Goal: Task Accomplishment & Management: Complete application form

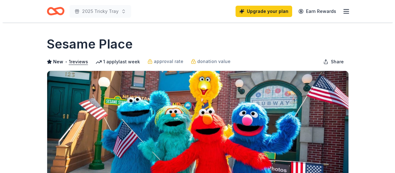
scroll to position [283, 0]
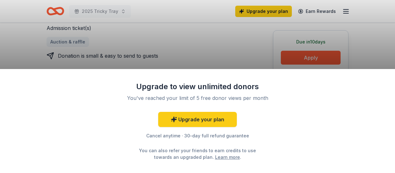
click at [203, 38] on div "Upgrade to view unlimited donors You've reached your limit of 5 free donor view…" at bounding box center [197, 86] width 395 height 173
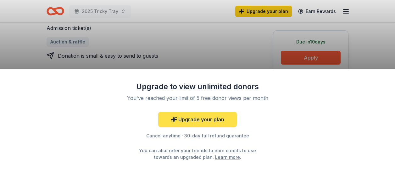
click at [187, 119] on link "Upgrade your plan" at bounding box center [197, 119] width 79 height 15
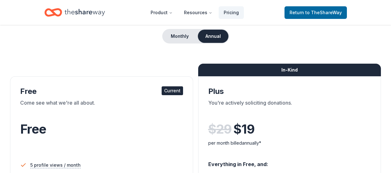
scroll to position [31, 0]
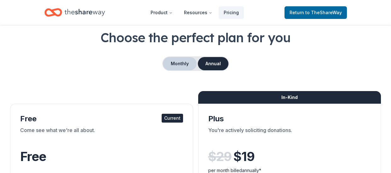
click at [177, 62] on button "Monthly" at bounding box center [180, 63] width 34 height 13
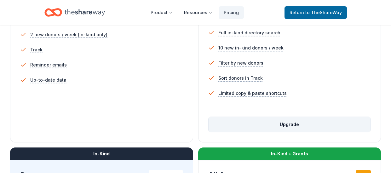
scroll to position [220, 0]
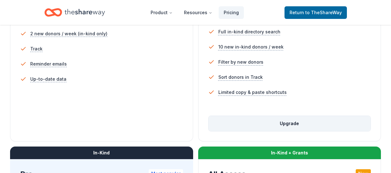
click at [313, 121] on button "Upgrade" at bounding box center [289, 123] width 162 height 15
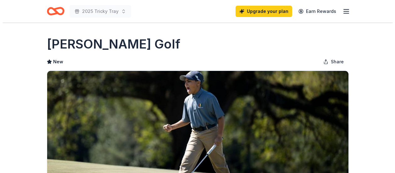
scroll to position [189, 0]
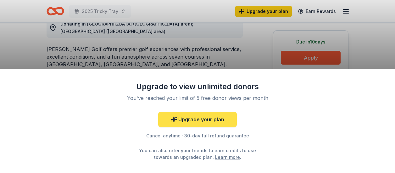
click at [198, 119] on link "Upgrade your plan" at bounding box center [197, 119] width 79 height 15
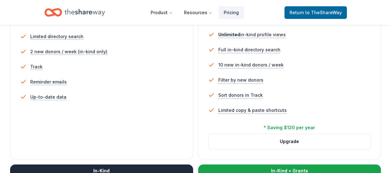
scroll to position [220, 0]
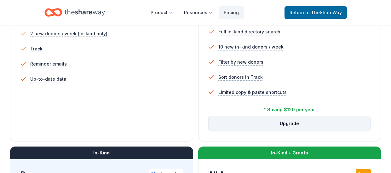
click at [284, 122] on button "Upgrade" at bounding box center [289, 123] width 162 height 15
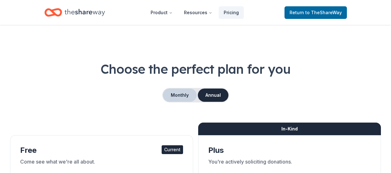
click at [176, 94] on button "Monthly" at bounding box center [180, 94] width 34 height 13
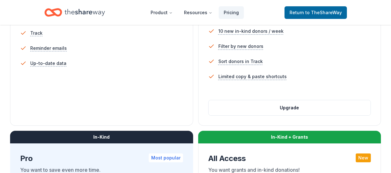
scroll to position [220, 0]
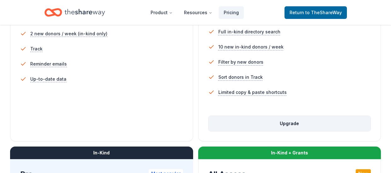
click at [296, 130] on button "Upgrade" at bounding box center [289, 123] width 162 height 15
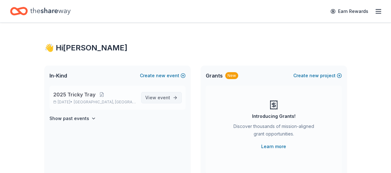
click at [162, 99] on span "event" at bounding box center [163, 97] width 13 height 5
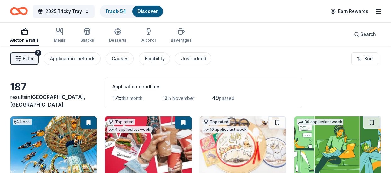
click at [49, 82] on div "187 results in Middlesex, NJ Application deadlines 175 this month 12 in Novembe…" at bounding box center [195, 92] width 371 height 31
click at [18, 54] on button "Filter 2" at bounding box center [24, 58] width 29 height 13
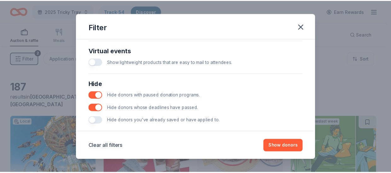
scroll to position [322, 0]
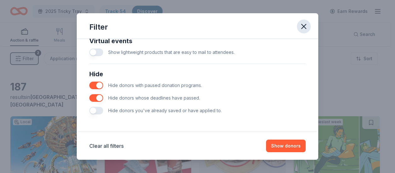
click at [304, 26] on icon "button" at bounding box center [304, 26] width 4 height 4
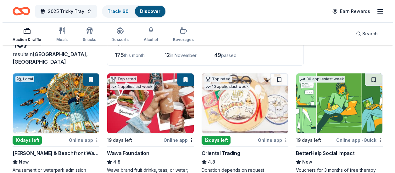
scroll to position [0, 0]
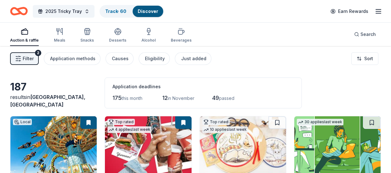
click at [35, 56] on button "Filter 2" at bounding box center [24, 58] width 29 height 13
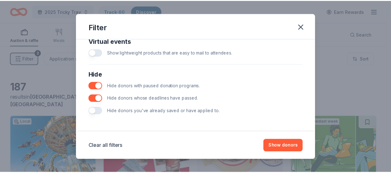
scroll to position [322, 0]
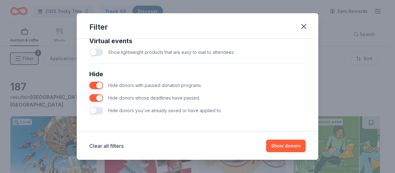
click at [100, 110] on button "button" at bounding box center [96, 111] width 14 height 8
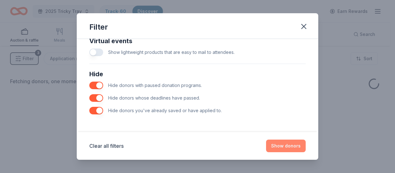
click at [294, 146] on button "Show donors" at bounding box center [286, 145] width 40 height 13
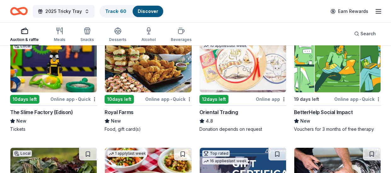
scroll to position [94, 0]
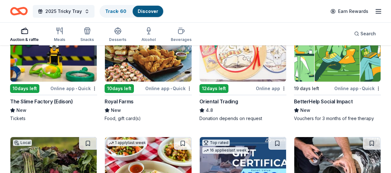
click at [16, 84] on div "10 days left" at bounding box center [24, 88] width 29 height 9
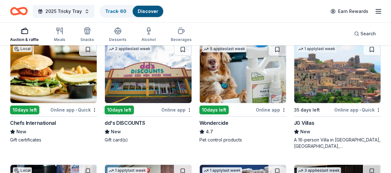
scroll to position [441, 0]
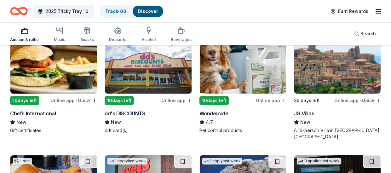
click at [324, 67] on img at bounding box center [337, 64] width 86 height 60
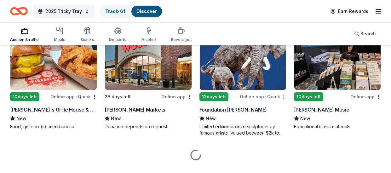
scroll to position [567, 0]
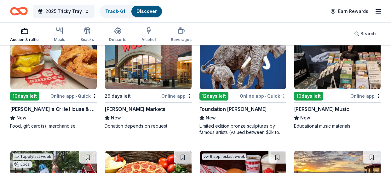
click at [262, 74] on img at bounding box center [243, 59] width 86 height 60
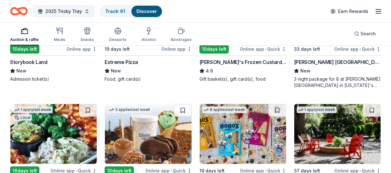
scroll to position [724, 0]
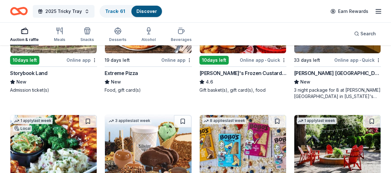
click at [353, 51] on img at bounding box center [337, 23] width 86 height 60
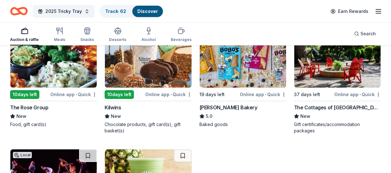
scroll to position [819, 0]
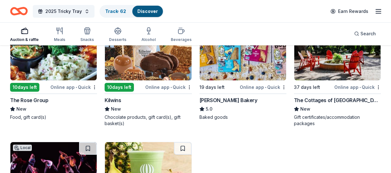
click at [343, 70] on img at bounding box center [337, 50] width 86 height 60
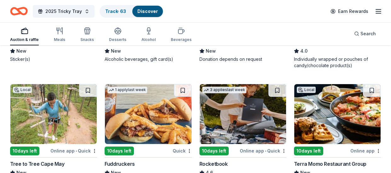
scroll to position [1659, 0]
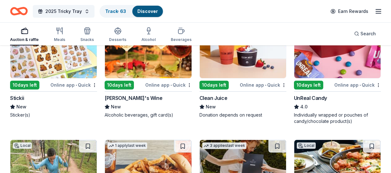
click at [357, 64] on img at bounding box center [337, 48] width 86 height 60
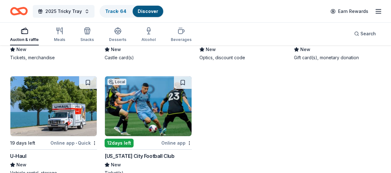
scroll to position [2122, 0]
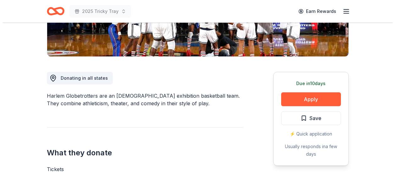
scroll to position [173, 0]
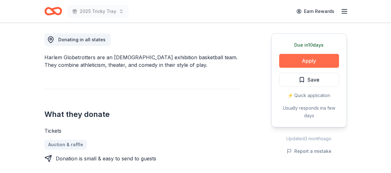
click at [301, 59] on button "Apply" at bounding box center [309, 61] width 60 height 14
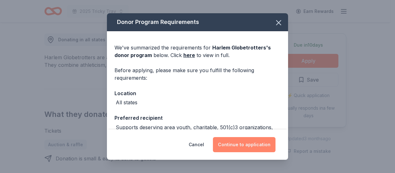
click at [224, 138] on button "Continue to application" at bounding box center [244, 144] width 63 height 15
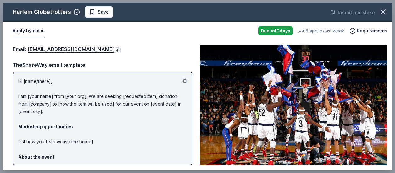
click at [115, 48] on button at bounding box center [118, 49] width 6 height 5
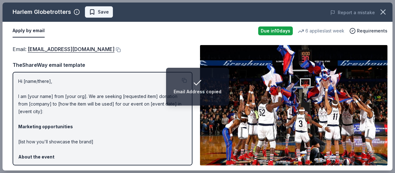
click at [99, 16] on button "Save" at bounding box center [99, 11] width 28 height 11
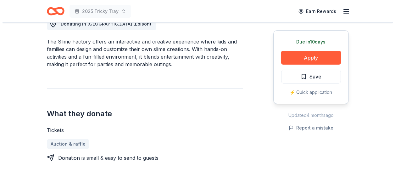
scroll to position [220, 0]
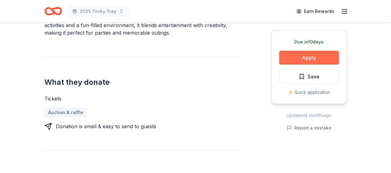
click at [319, 60] on button "Apply" at bounding box center [309, 58] width 60 height 14
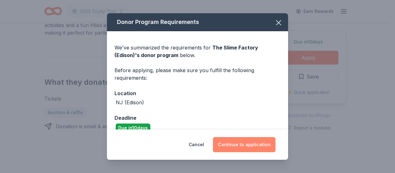
click at [230, 147] on button "Continue to application" at bounding box center [244, 144] width 63 height 15
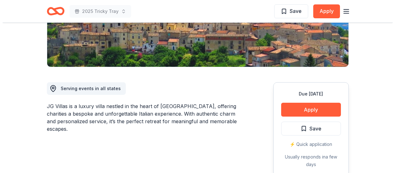
scroll to position [126, 0]
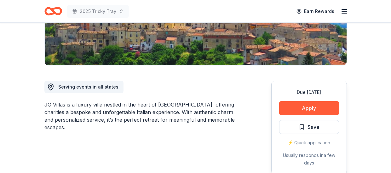
click at [286, 110] on button "Apply" at bounding box center [309, 108] width 60 height 14
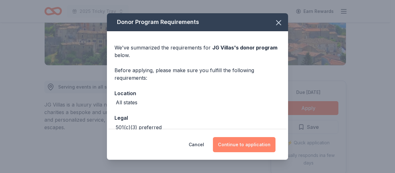
click at [253, 142] on button "Continue to application" at bounding box center [244, 144] width 63 height 15
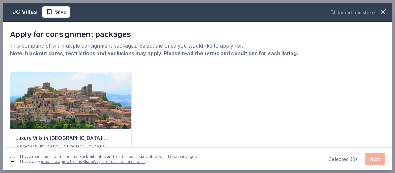
click at [9, 159] on div "I have read and understand the blackout dates and restrictions associated with …" at bounding box center [198, 158] width 390 height 23
click at [10, 158] on button "button" at bounding box center [12, 158] width 5 height 5
click at [204, 128] on div "Luxury Villa in Calabria, Italy Altomonte, Calabria, Italy 16 guests • 6 nights…" at bounding box center [197, 133] width 375 height 122
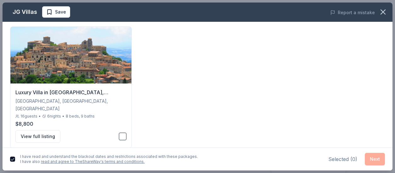
scroll to position [46, 0]
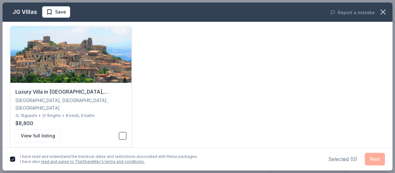
click at [121, 132] on button "button" at bounding box center [123, 136] width 8 height 8
click at [384, 158] on button "Next" at bounding box center [375, 159] width 20 height 13
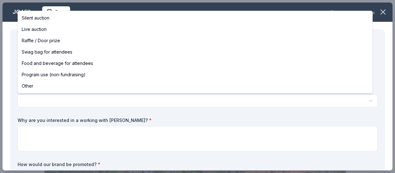
select select "raffleDoorPrize"
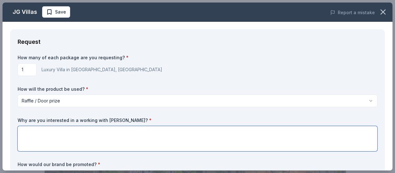
click at [91, 145] on textarea at bounding box center [198, 138] width 360 height 25
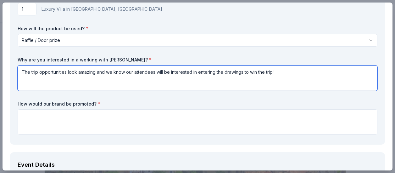
scroll to position [63, 0]
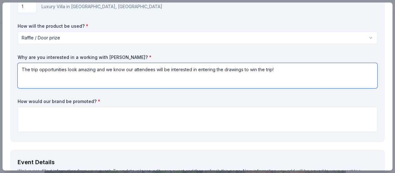
type textarea "The trip opportunities look amazing and we know our attendees will be intereste…"
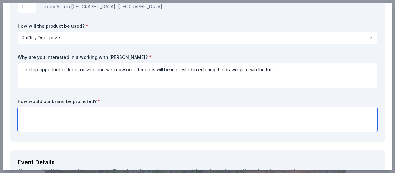
click at [155, 121] on textarea at bounding box center [198, 119] width 360 height 25
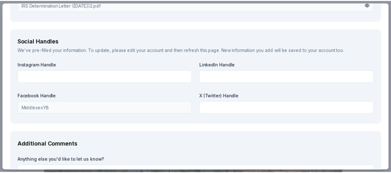
scroll to position [756, 0]
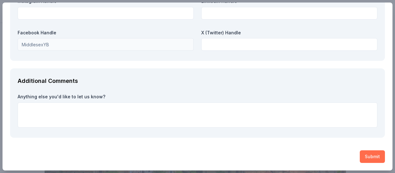
type textarea "Donations will be noted with donors, donors will be announced in the program, d…"
click at [361, 157] on button "Submit" at bounding box center [372, 156] width 25 height 13
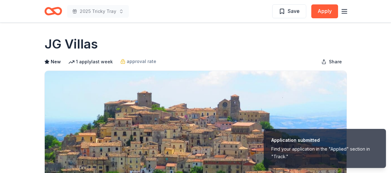
click at [285, 11] on div "2025 Tricky Tray Save Apply" at bounding box center [195, 11] width 302 height 15
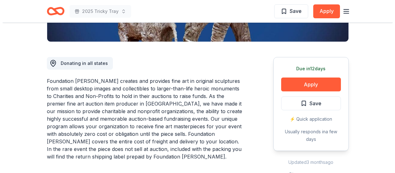
scroll to position [157, 0]
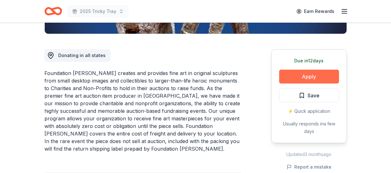
click at [313, 71] on button "Apply" at bounding box center [309, 77] width 60 height 14
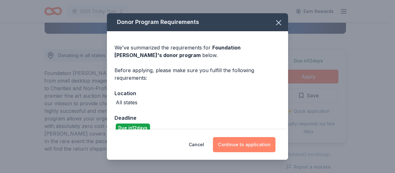
click at [236, 139] on button "Continue to application" at bounding box center [244, 144] width 63 height 15
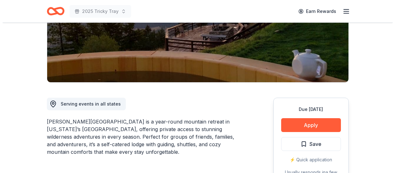
scroll to position [189, 0]
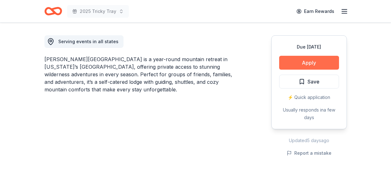
click at [299, 56] on button "Apply" at bounding box center [309, 63] width 60 height 14
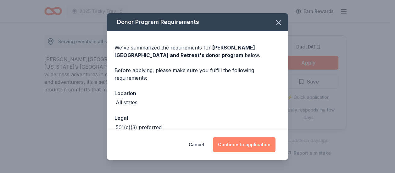
click at [272, 145] on button "Continue to application" at bounding box center [244, 144] width 63 height 15
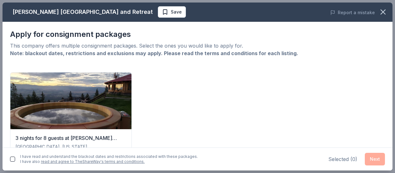
click at [14, 159] on button "button" at bounding box center [12, 158] width 5 height 5
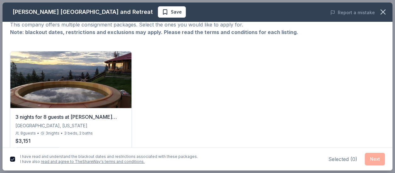
scroll to position [46, 0]
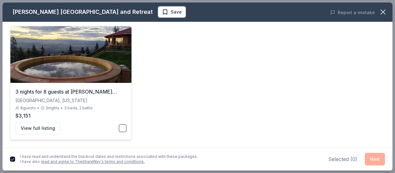
drag, startPoint x: 121, startPoint y: 128, endPoint x: 125, endPoint y: 131, distance: 4.7
click at [121, 128] on button "button" at bounding box center [123, 128] width 8 height 8
click at [373, 160] on button "Next" at bounding box center [375, 159] width 20 height 13
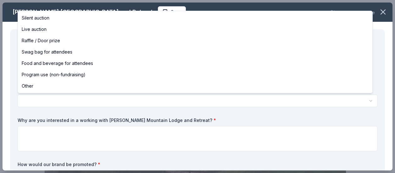
click at [86, 104] on html "2025 Tricky Tray Save Apply Due [DATE] Share [PERSON_NAME][GEOGRAPHIC_DATA] and…" at bounding box center [197, 86] width 395 height 173
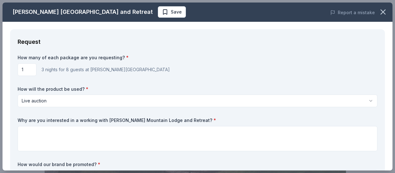
click at [59, 31] on div "Request How many of each package are you requesting? * 1 3 nights for 8 guests …" at bounding box center [197, 117] width 375 height 176
click at [62, 105] on html "2025 Tricky Tray Save Apply Due in 33 days Share Downing Mountain Lodge and Ret…" at bounding box center [197, 86] width 395 height 173
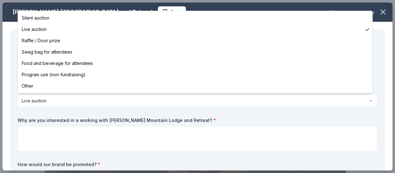
select select "raffleDoorPrize"
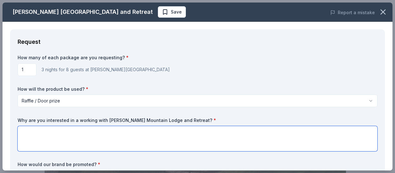
click at [62, 143] on textarea at bounding box center [198, 138] width 360 height 25
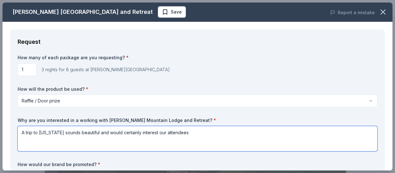
type textarea "A trip to Montana sounds beautiful and would certainly interest our attendees"
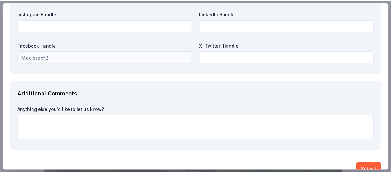
scroll to position [756, 0]
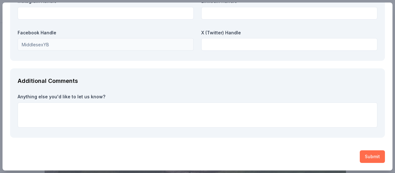
type textarea "All donors will be noted with the donation, listed in the program, thanked via …"
drag, startPoint x: 369, startPoint y: 157, endPoint x: 364, endPoint y: 159, distance: 5.2
click at [369, 160] on button "Submit" at bounding box center [372, 156] width 25 height 13
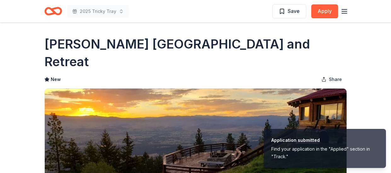
drag, startPoint x: 294, startPoint y: 11, endPoint x: 291, endPoint y: 3, distance: 8.1
click at [294, 11] on span "Save" at bounding box center [293, 11] width 12 height 8
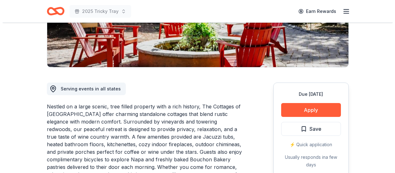
scroll to position [126, 0]
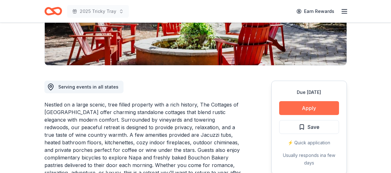
click at [301, 108] on button "Apply" at bounding box center [309, 108] width 60 height 14
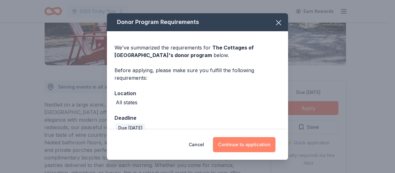
click at [249, 141] on button "Continue to application" at bounding box center [244, 144] width 63 height 15
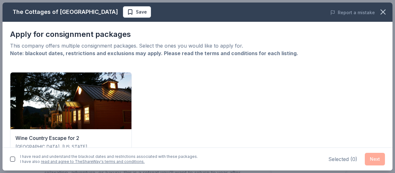
click at [14, 159] on button "button" at bounding box center [12, 158] width 5 height 5
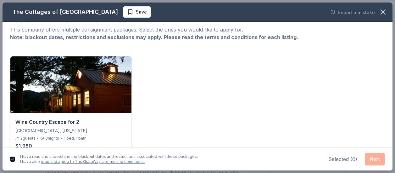
scroll to position [46, 0]
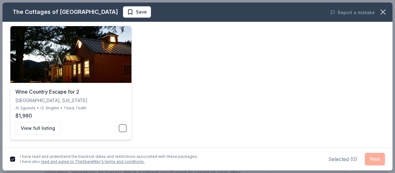
click at [120, 128] on button "button" at bounding box center [123, 128] width 8 height 8
click at [378, 160] on button "Next" at bounding box center [375, 159] width 20 height 13
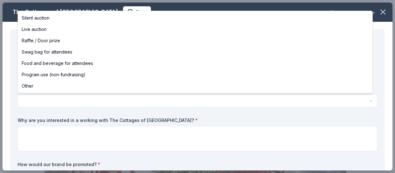
scroll to position [0, 0]
click at [159, 97] on html "2025 Tricky Tray Save Apply Due in 37 days Share The Cottages of Napa Valley Ne…" at bounding box center [197, 86] width 395 height 173
select select "raffleDoorPrize"
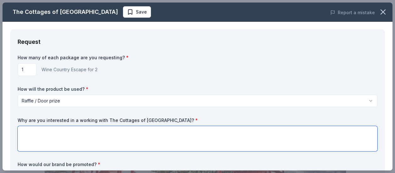
click at [92, 147] on textarea at bounding box center [198, 138] width 360 height 25
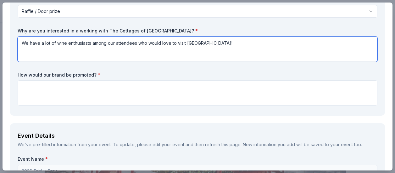
scroll to position [94, 0]
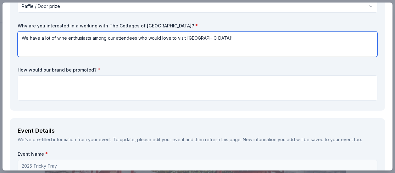
type textarea "We have a lot of wine enthusiasts among our attendees who would love to visit N…"
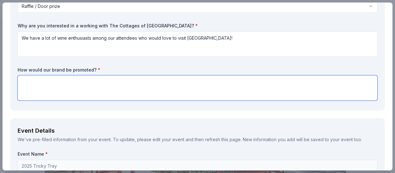
click at [177, 90] on textarea at bounding box center [198, 87] width 360 height 25
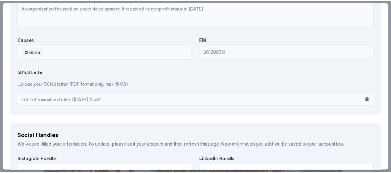
scroll to position [756, 0]
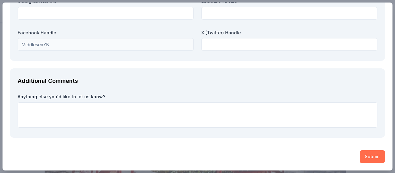
type textarea "All donations mention the donor, the program lists all donors, donors will be t…"
click at [360, 157] on button "Submit" at bounding box center [372, 156] width 25 height 13
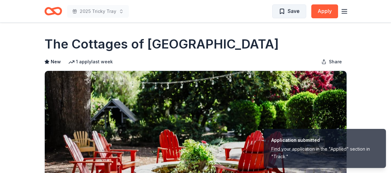
click at [294, 14] on span "Save" at bounding box center [293, 11] width 12 height 8
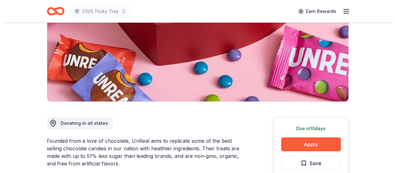
scroll to position [189, 0]
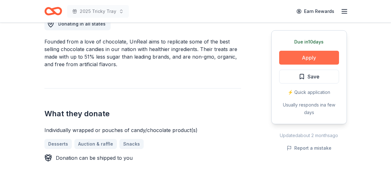
click at [337, 58] on button "Apply" at bounding box center [309, 58] width 60 height 14
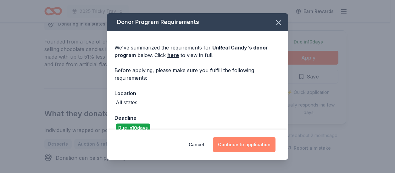
click at [242, 140] on button "Continue to application" at bounding box center [244, 144] width 63 height 15
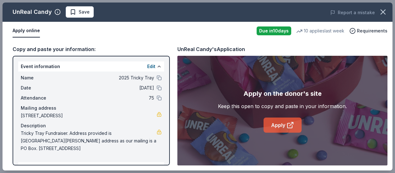
click at [300, 124] on link "Apply" at bounding box center [283, 124] width 38 height 15
click at [272, 130] on link "Apply" at bounding box center [283, 124] width 38 height 15
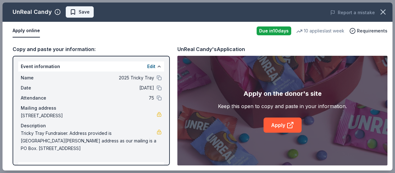
click at [74, 14] on span "Save" at bounding box center [80, 12] width 20 height 8
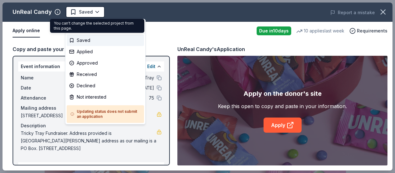
scroll to position [0, 0]
